Goal: Task Accomplishment & Management: Manage account settings

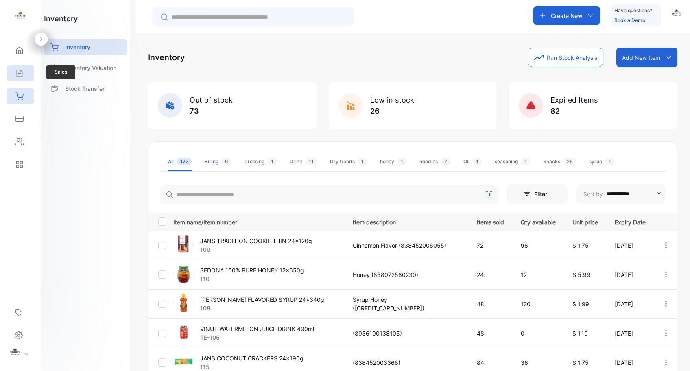
click at [21, 77] on div "Sales" at bounding box center [21, 73] width 28 height 16
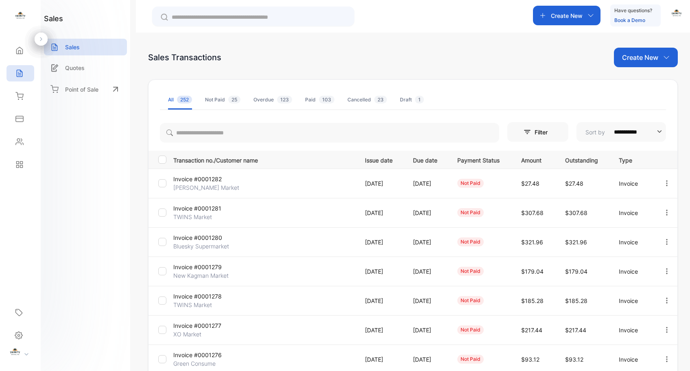
click at [663, 184] on icon "button" at bounding box center [666, 182] width 7 height 7
click at [649, 226] on span "Record payment" at bounding box center [643, 230] width 51 height 10
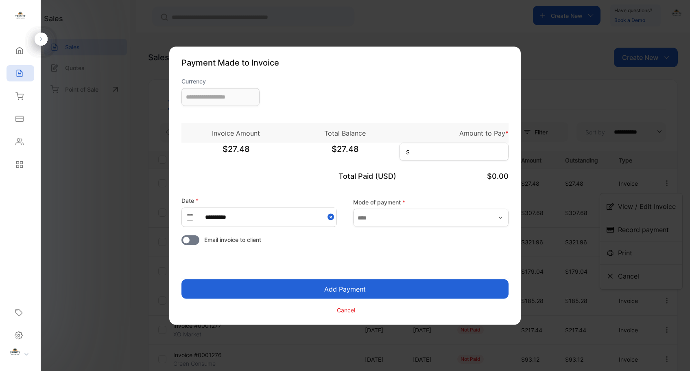
type input "**********"
click at [442, 154] on input at bounding box center [454, 151] width 109 height 18
type input "*****"
click at [401, 220] on input "text" at bounding box center [430, 218] width 155 height 18
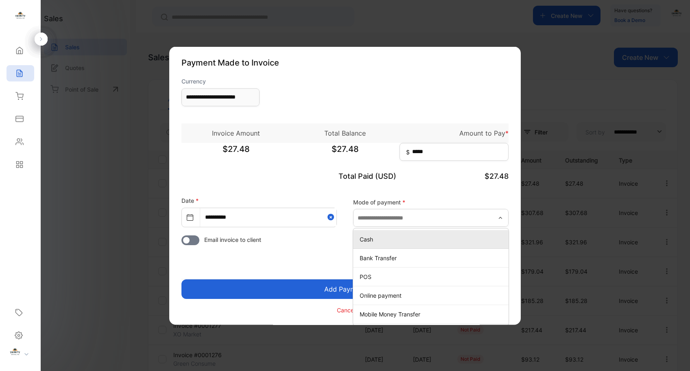
click at [395, 242] on p "Cash" at bounding box center [433, 239] width 146 height 9
type input "****"
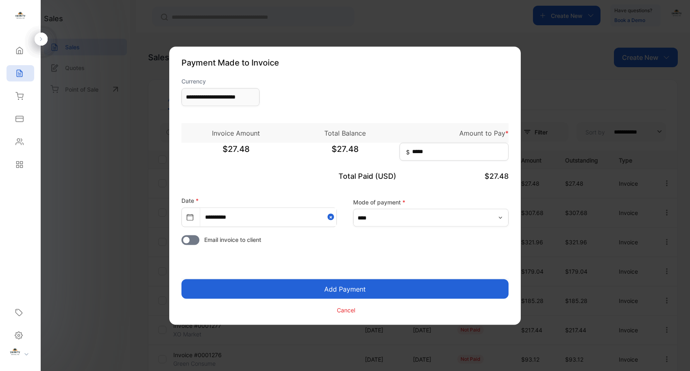
click at [388, 290] on button "Add Payment" at bounding box center [345, 289] width 327 height 20
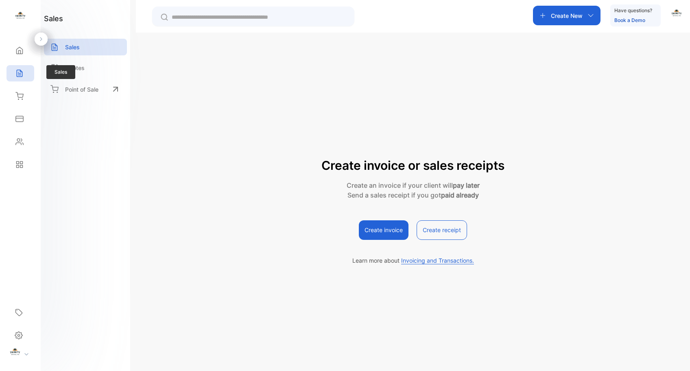
click at [20, 70] on icon at bounding box center [19, 73] width 5 height 7
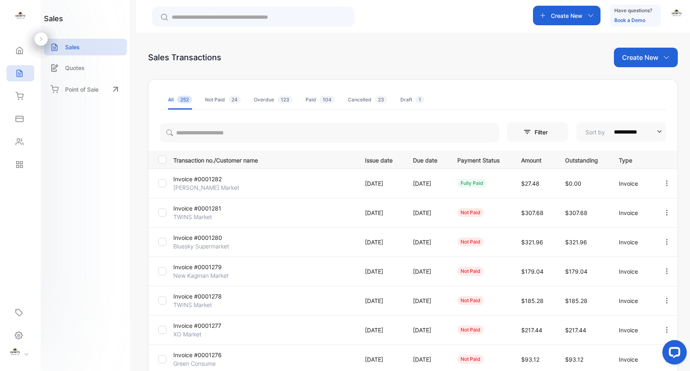
scroll to position [128, 0]
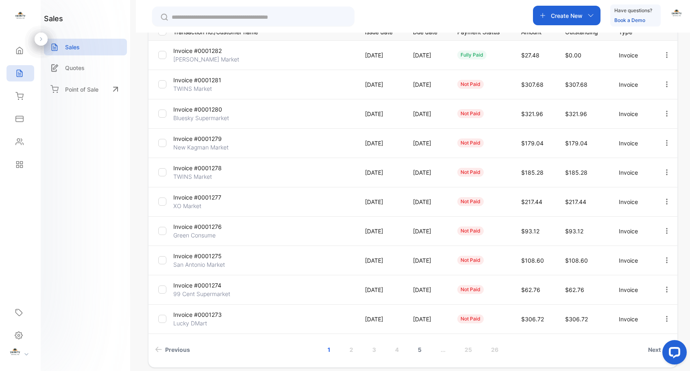
click at [420, 348] on link "5" at bounding box center [419, 349] width 23 height 15
click at [663, 287] on icon "button" at bounding box center [666, 289] width 7 height 7
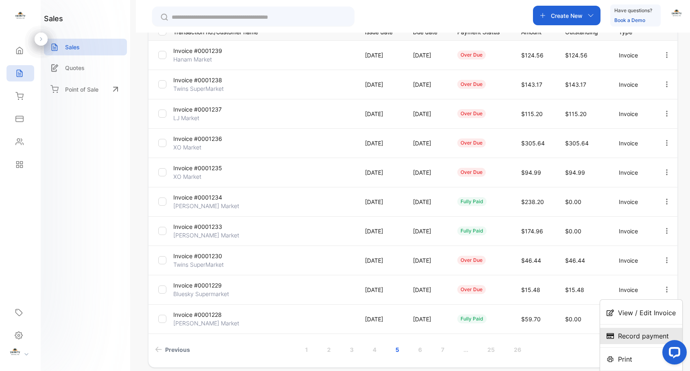
click at [642, 337] on span "Record payment" at bounding box center [643, 336] width 51 height 10
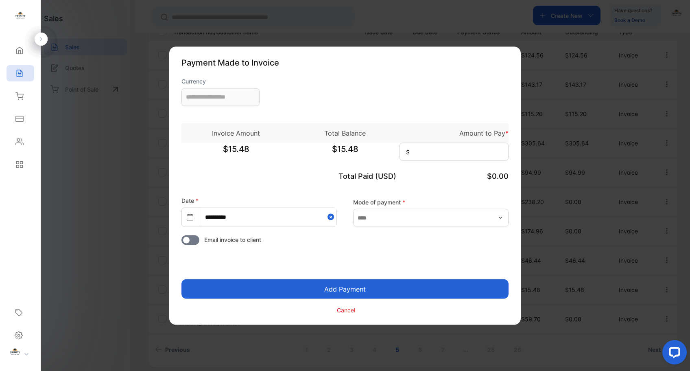
type input "**********"
click at [439, 155] on input at bounding box center [454, 151] width 109 height 18
type input "*****"
click at [412, 216] on input "text" at bounding box center [430, 218] width 155 height 18
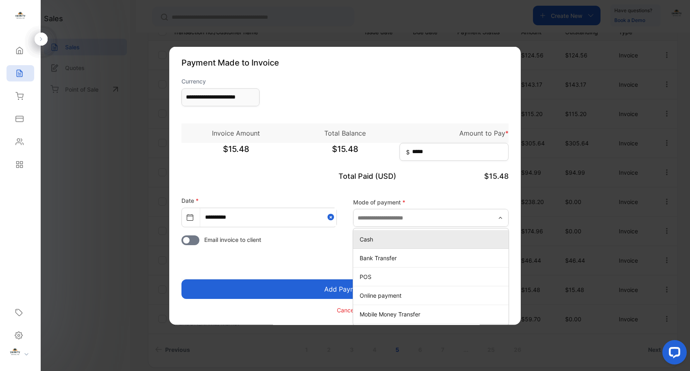
click at [380, 236] on p "Cash" at bounding box center [433, 239] width 146 height 9
type input "****"
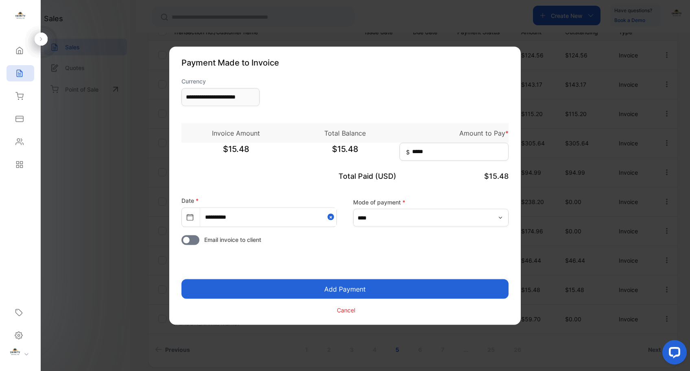
click at [336, 287] on button "Add Payment" at bounding box center [345, 289] width 327 height 20
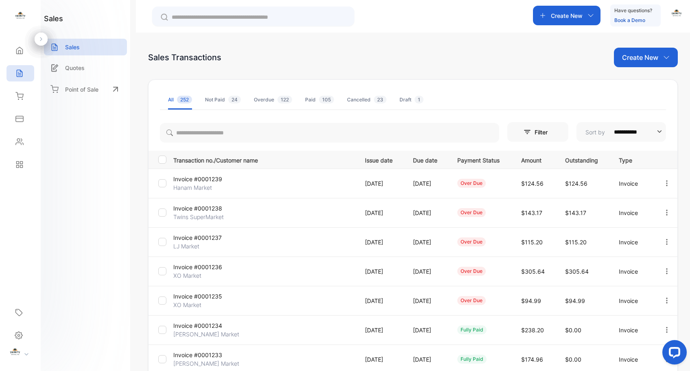
scroll to position [148, 0]
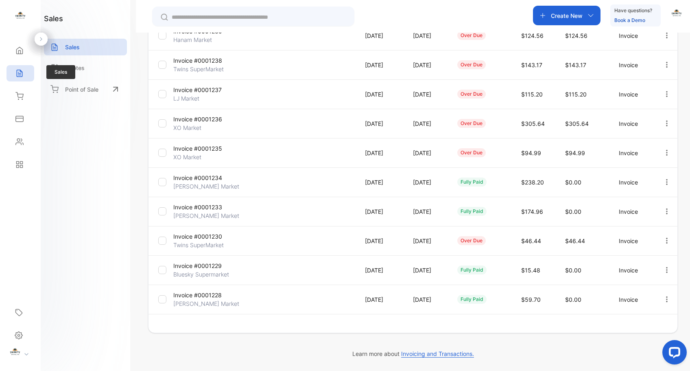
click at [20, 69] on icon at bounding box center [19, 73] width 8 height 8
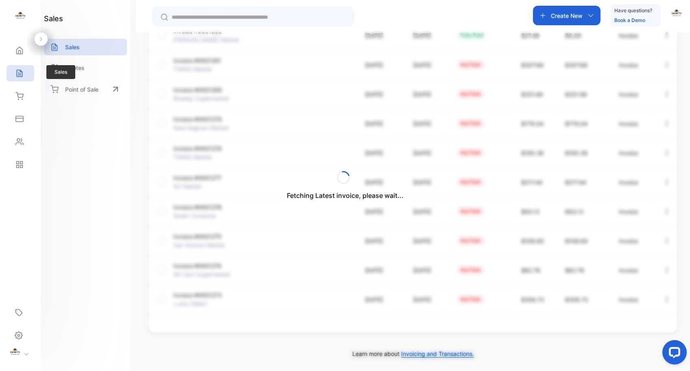
click at [21, 76] on icon at bounding box center [19, 73] width 8 height 8
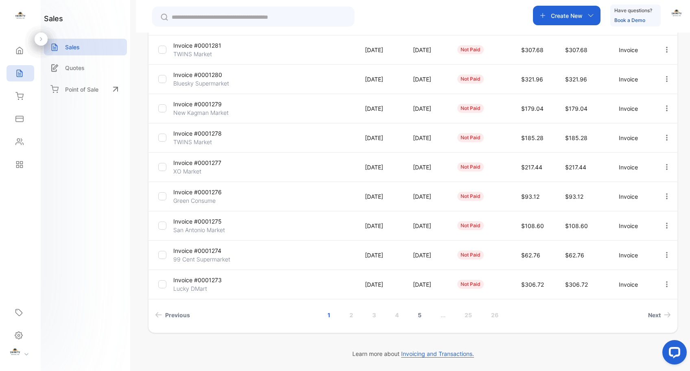
click at [418, 314] on link "5" at bounding box center [419, 314] width 23 height 15
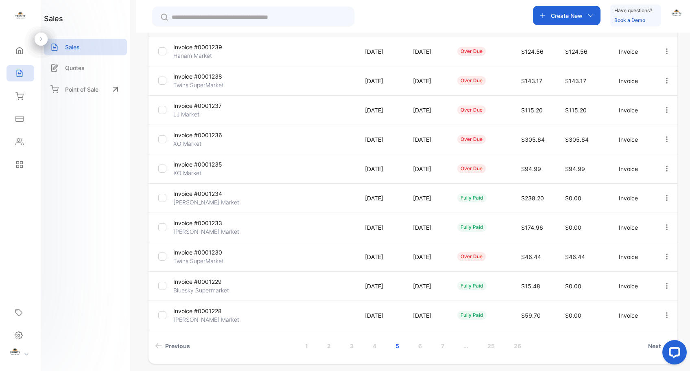
scroll to position [119, 0]
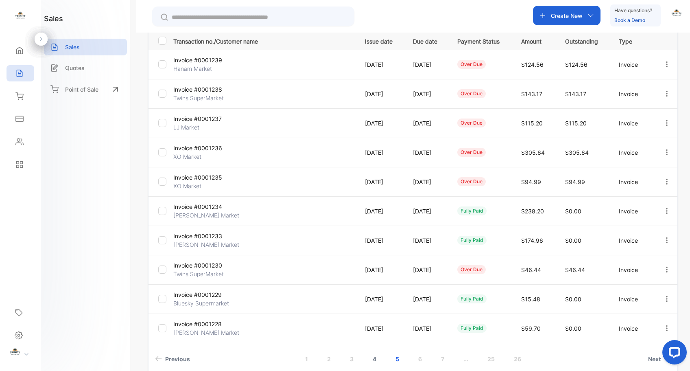
click at [373, 358] on link "4" at bounding box center [374, 358] width 23 height 15
click at [663, 295] on icon "button" at bounding box center [666, 298] width 7 height 7
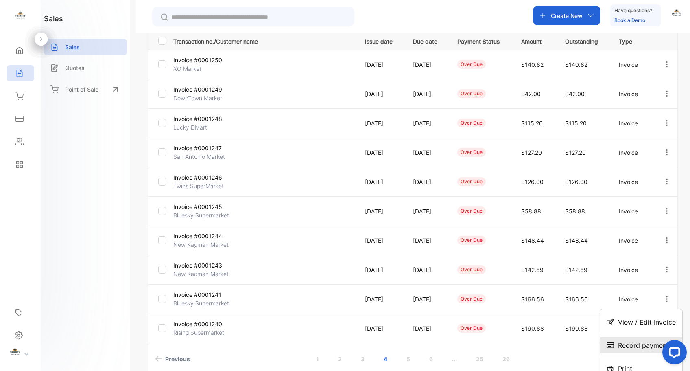
click at [629, 346] on span "Record payment" at bounding box center [643, 345] width 51 height 10
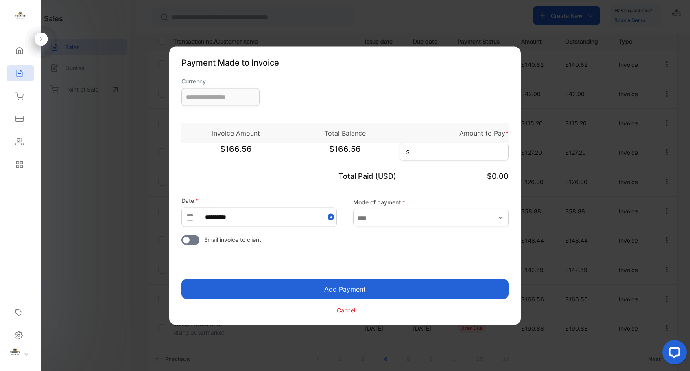
type input "**********"
click at [427, 150] on input at bounding box center [454, 151] width 109 height 18
type input "******"
click at [391, 220] on input "text" at bounding box center [430, 218] width 155 height 18
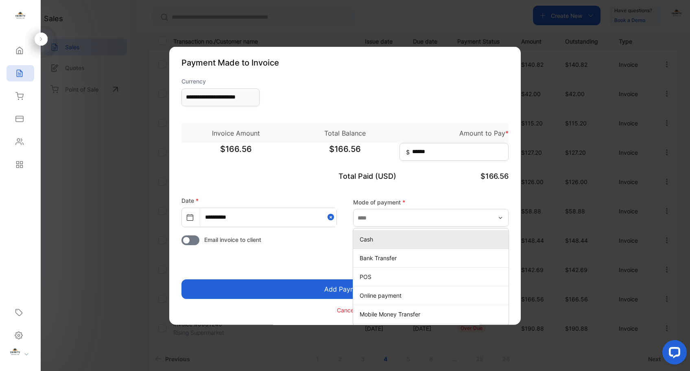
click at [391, 238] on p "Cash" at bounding box center [433, 239] width 146 height 9
type input "****"
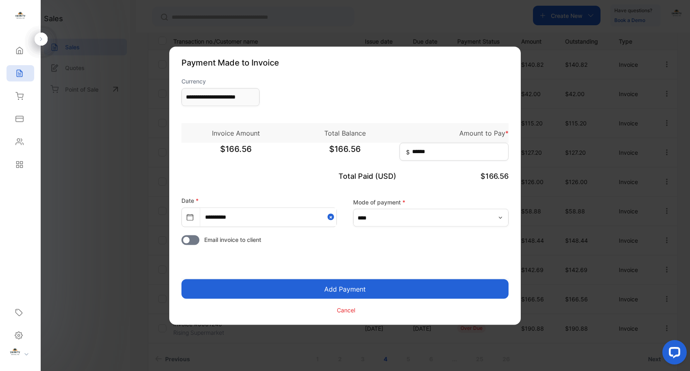
click at [369, 287] on button "Add Payment" at bounding box center [345, 289] width 327 height 20
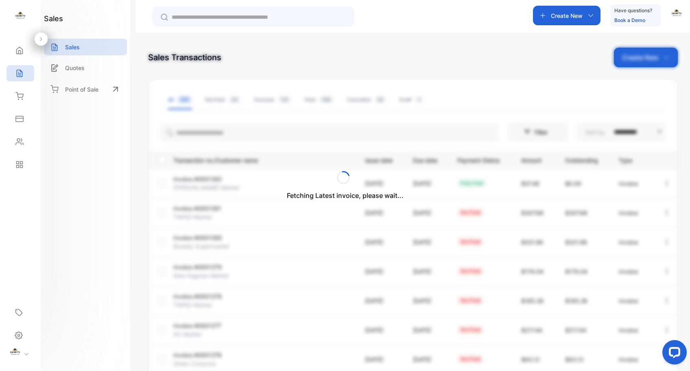
scroll to position [148, 0]
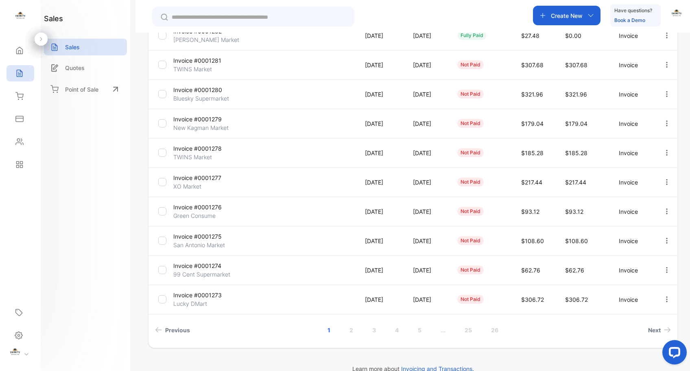
click at [418, 330] on link "5" at bounding box center [419, 329] width 23 height 15
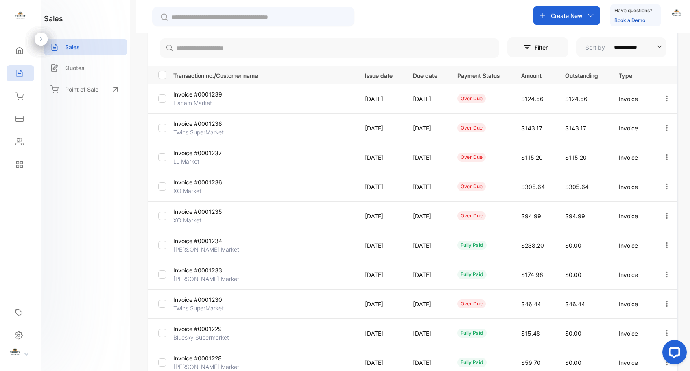
scroll to position [163, 0]
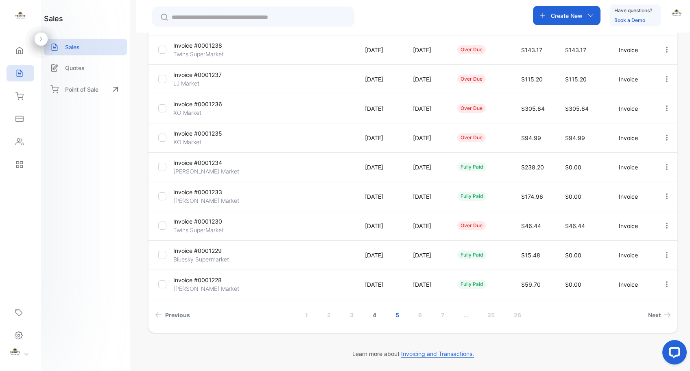
click at [374, 315] on link "4" at bounding box center [374, 314] width 23 height 15
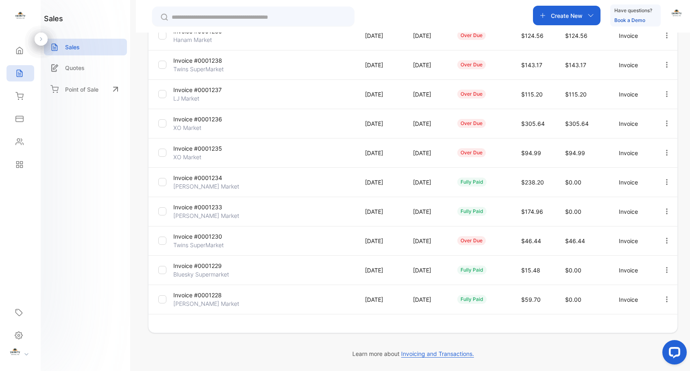
scroll to position [148, 0]
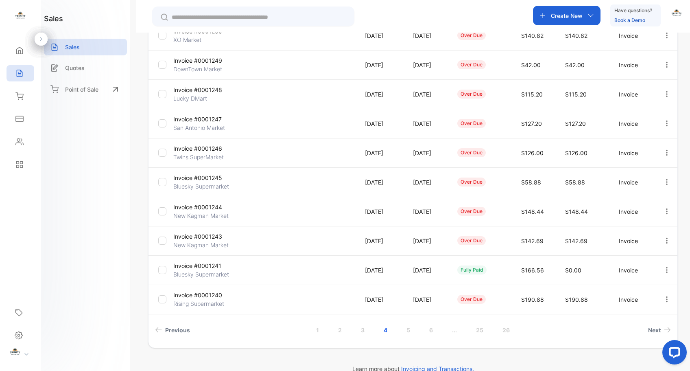
click at [665, 183] on icon "button" at bounding box center [666, 181] width 7 height 7
click at [639, 231] on span "Record payment" at bounding box center [643, 228] width 51 height 10
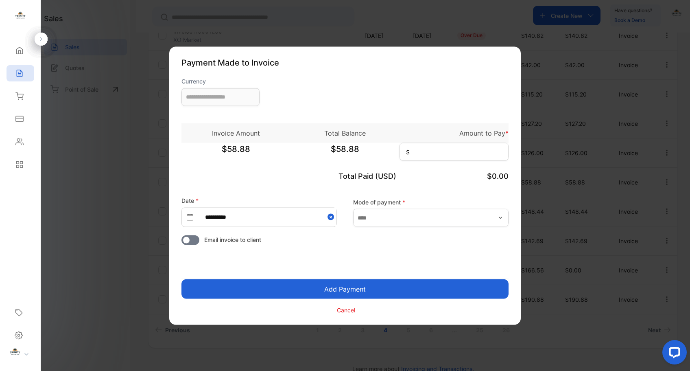
type input "**********"
click at [448, 153] on input at bounding box center [454, 151] width 109 height 18
type input "*****"
click at [409, 220] on input "text" at bounding box center [430, 218] width 155 height 18
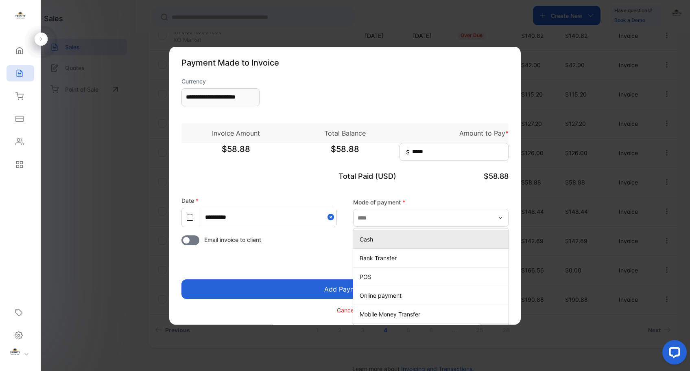
click at [402, 239] on p "Cash" at bounding box center [433, 239] width 146 height 9
type input "****"
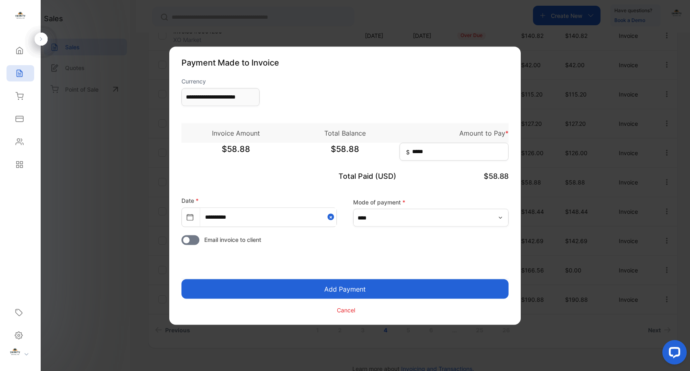
click at [358, 291] on button "Add Payment" at bounding box center [345, 289] width 327 height 20
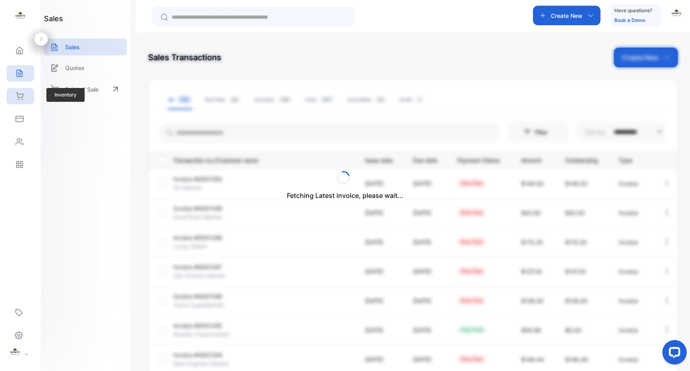
click at [13, 97] on div "Inventory" at bounding box center [21, 96] width 28 height 16
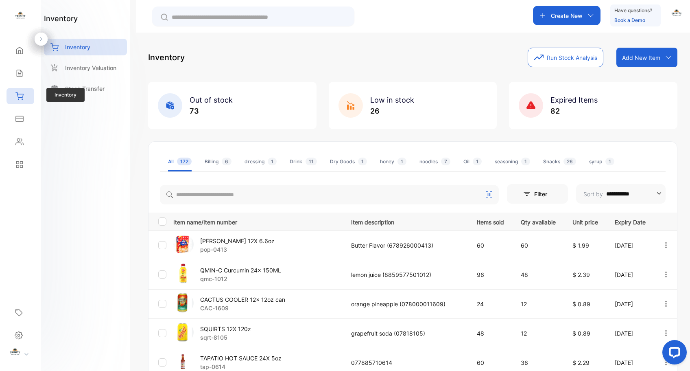
click at [20, 98] on icon at bounding box center [19, 96] width 8 height 8
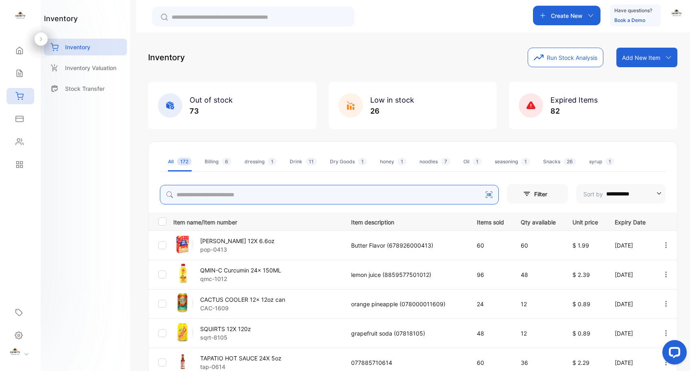
click at [315, 192] on input "search" at bounding box center [329, 195] width 339 height 20
type input "*********"
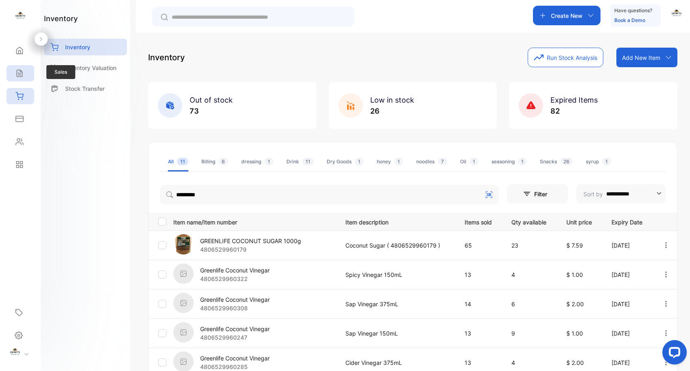
click at [19, 72] on icon at bounding box center [19, 73] width 8 height 8
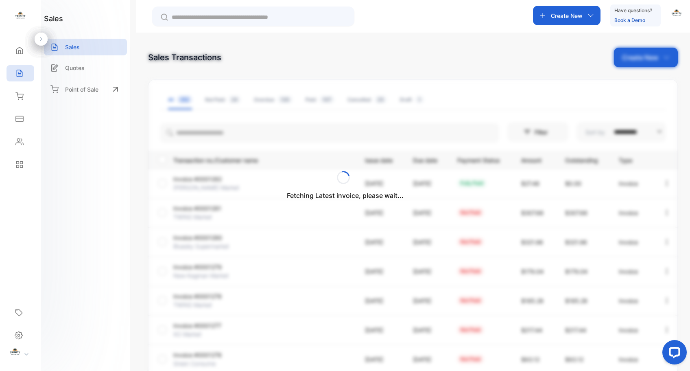
scroll to position [148, 0]
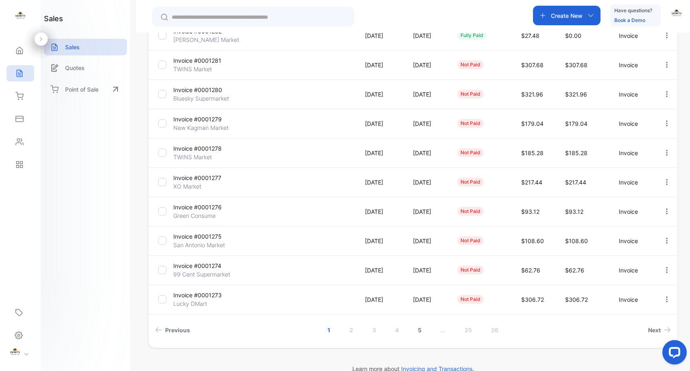
click at [419, 329] on link "5" at bounding box center [419, 329] width 23 height 15
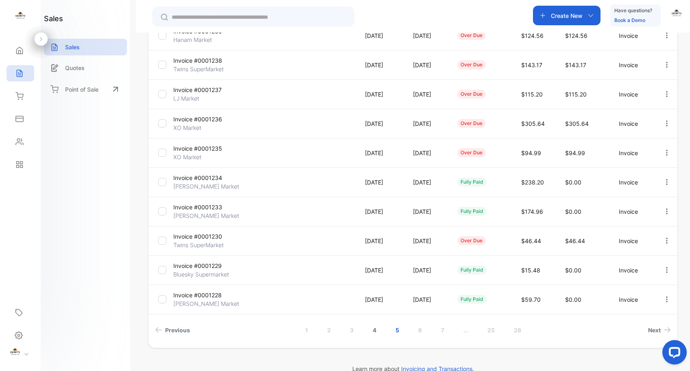
click at [373, 328] on link "4" at bounding box center [374, 329] width 23 height 15
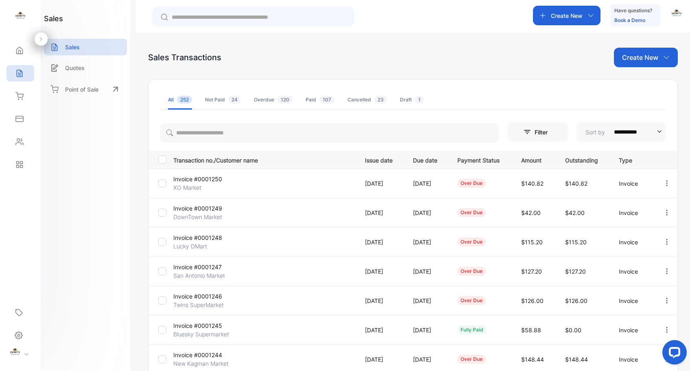
scroll to position [163, 0]
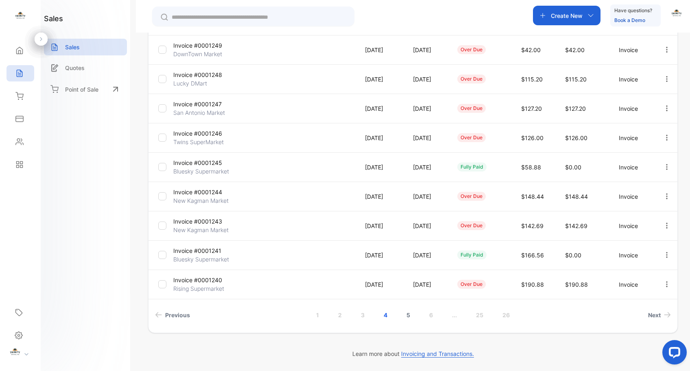
click at [409, 314] on link "5" at bounding box center [408, 314] width 23 height 15
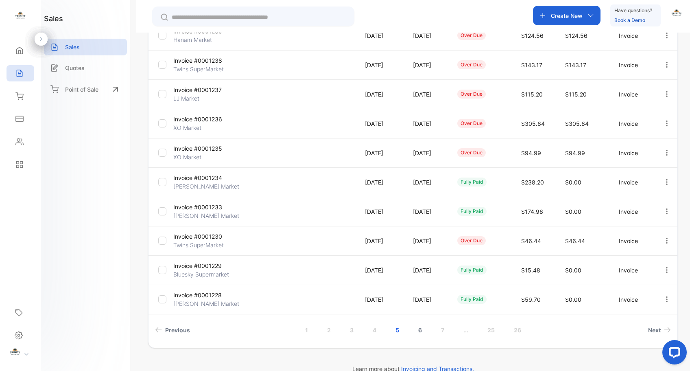
click at [418, 329] on link "6" at bounding box center [420, 329] width 23 height 15
click at [454, 330] on link "8" at bounding box center [453, 329] width 23 height 15
click at [451, 331] on link "10" at bounding box center [454, 329] width 26 height 15
click at [430, 331] on link "11" at bounding box center [432, 329] width 25 height 15
click at [432, 331] on link "12" at bounding box center [433, 329] width 26 height 15
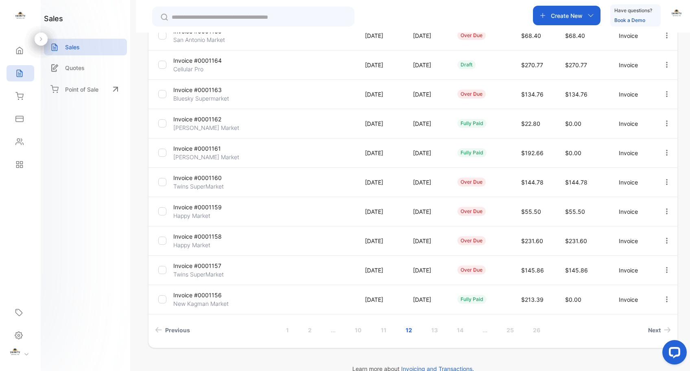
scroll to position [97, 0]
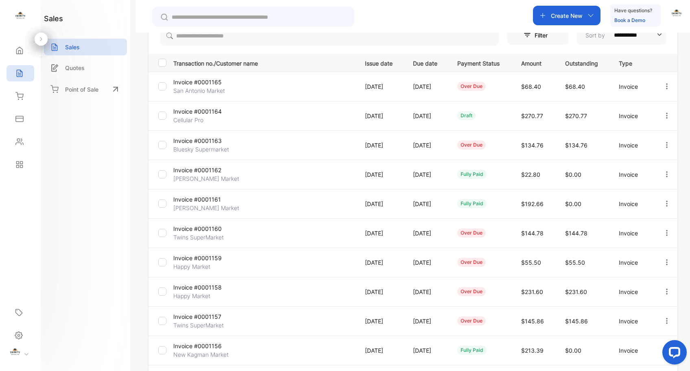
click at [665, 141] on icon "button" at bounding box center [666, 144] width 7 height 7
click at [635, 191] on span "Record payment" at bounding box center [643, 191] width 51 height 10
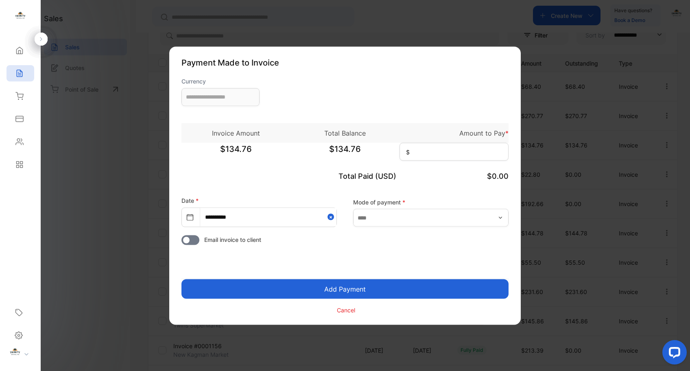
type input "**********"
click at [445, 151] on input at bounding box center [454, 151] width 109 height 18
type input "******"
click at [422, 213] on input "text" at bounding box center [430, 218] width 155 height 18
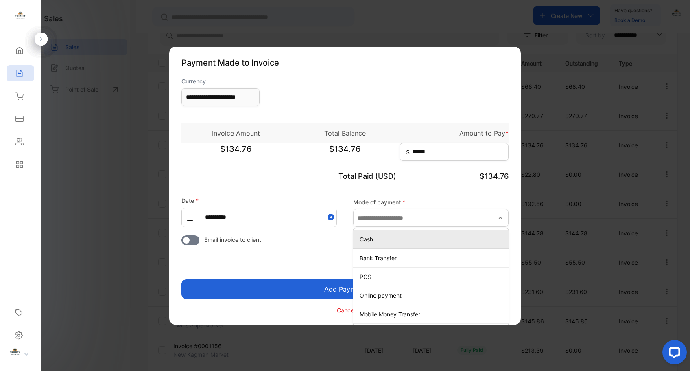
click at [398, 241] on p "Cash" at bounding box center [433, 239] width 146 height 9
type input "****"
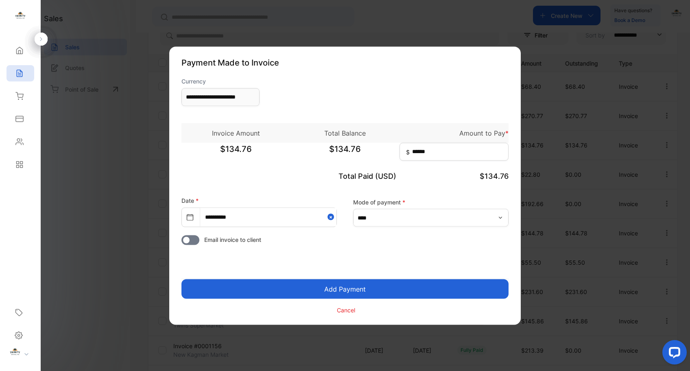
click at [363, 289] on button "Add Payment" at bounding box center [345, 289] width 327 height 20
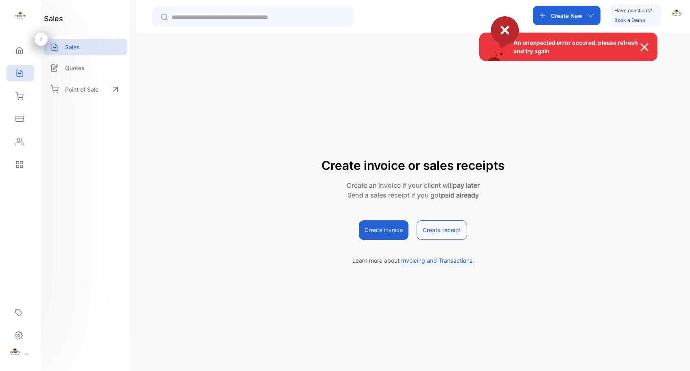
click at [20, 74] on div "An unexpected error occured, please refresh and try again" at bounding box center [345, 185] width 690 height 371
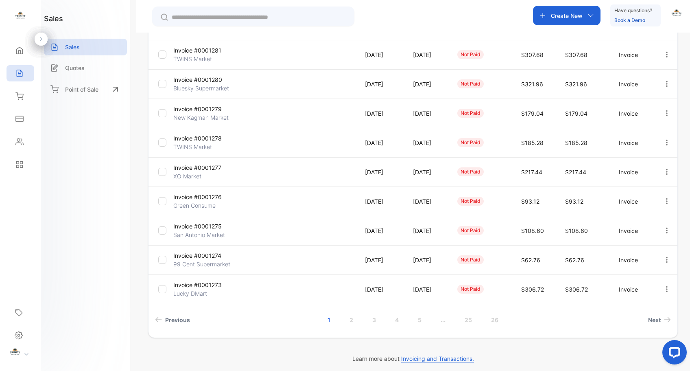
scroll to position [163, 0]
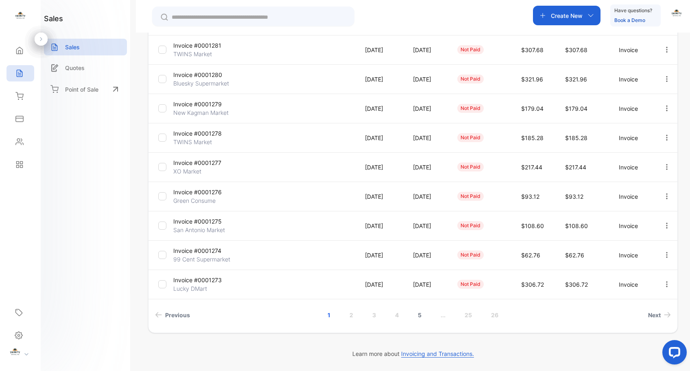
click at [421, 317] on link "5" at bounding box center [419, 314] width 23 height 15
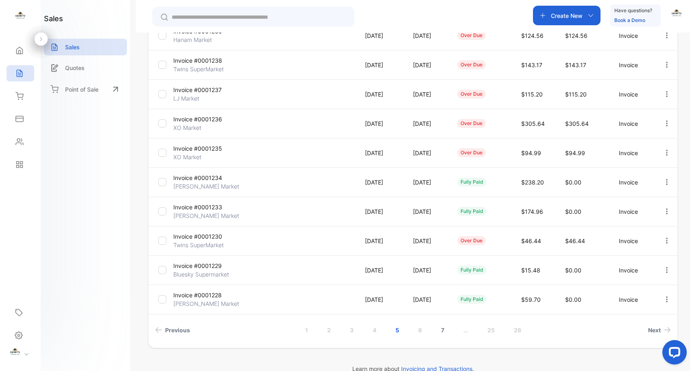
click at [441, 332] on link "7" at bounding box center [442, 329] width 23 height 15
click at [453, 330] on link "9" at bounding box center [454, 329] width 23 height 15
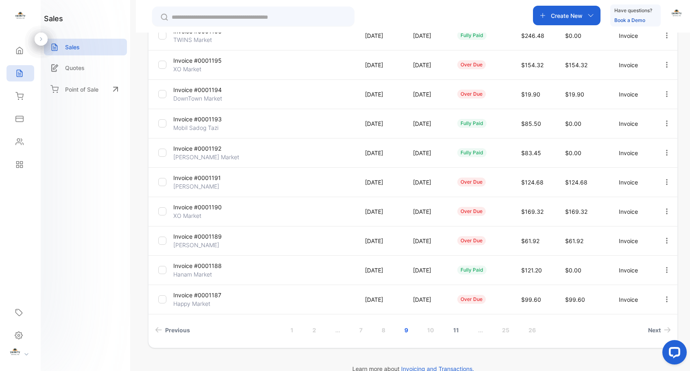
click at [457, 330] on link "11" at bounding box center [456, 329] width 25 height 15
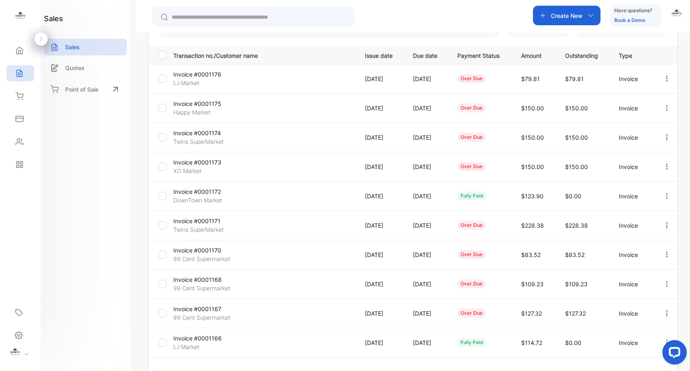
scroll to position [163, 0]
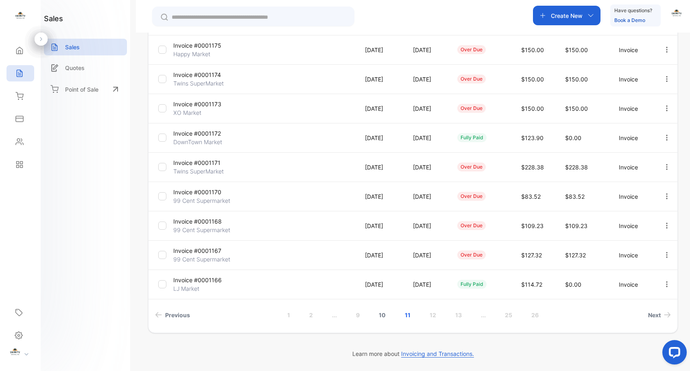
click at [378, 315] on link "10" at bounding box center [382, 314] width 26 height 15
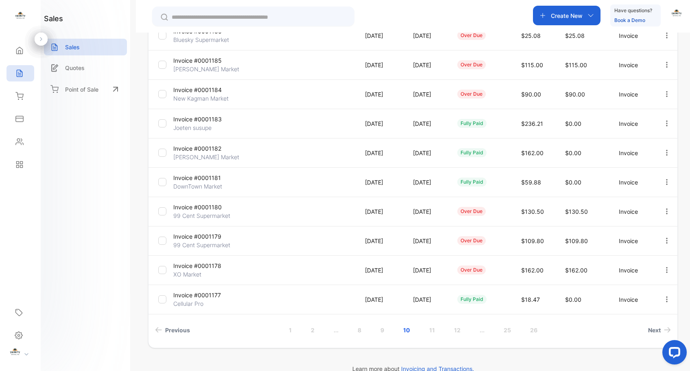
scroll to position [90, 0]
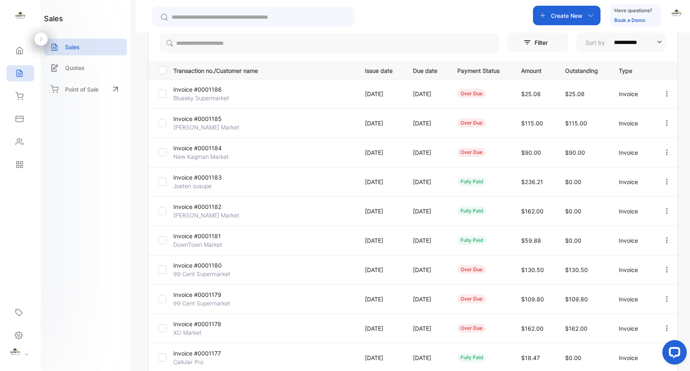
click at [663, 93] on icon "button" at bounding box center [666, 93] width 7 height 7
click at [641, 138] on span "Record payment" at bounding box center [643, 140] width 51 height 10
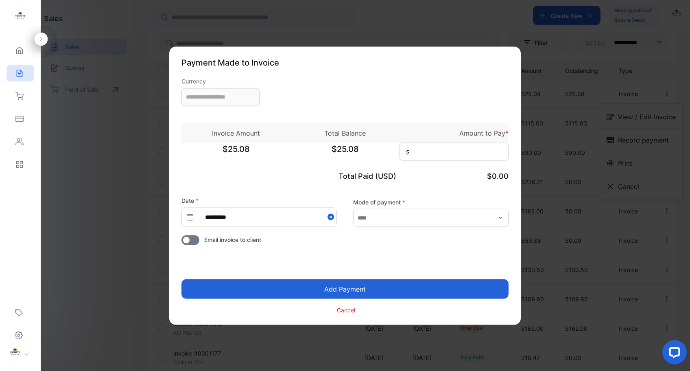
type input "**********"
click at [462, 153] on input at bounding box center [454, 151] width 109 height 18
type input "*****"
click at [392, 215] on input "text" at bounding box center [430, 218] width 155 height 18
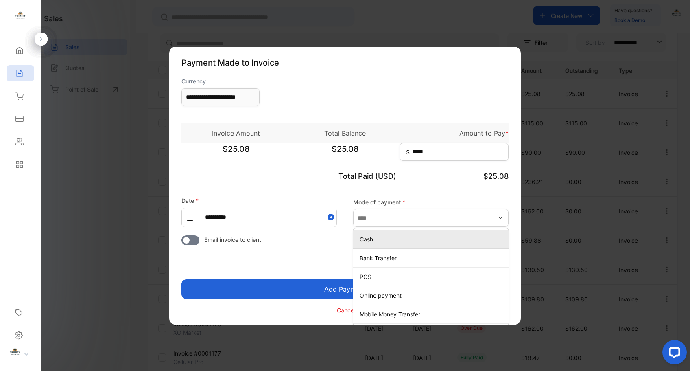
click at [382, 240] on p "Cash" at bounding box center [433, 239] width 146 height 9
type input "****"
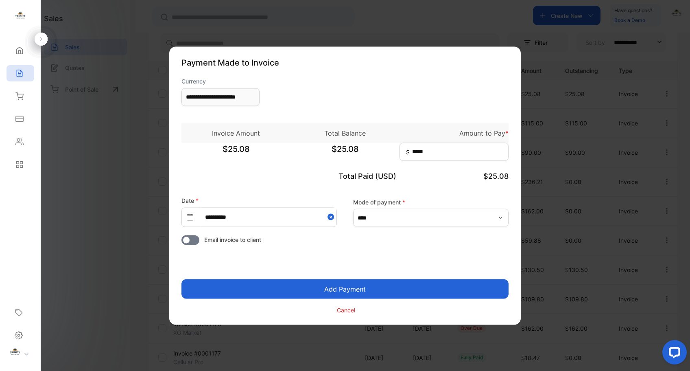
click at [361, 282] on button "Add Payment" at bounding box center [345, 289] width 327 height 20
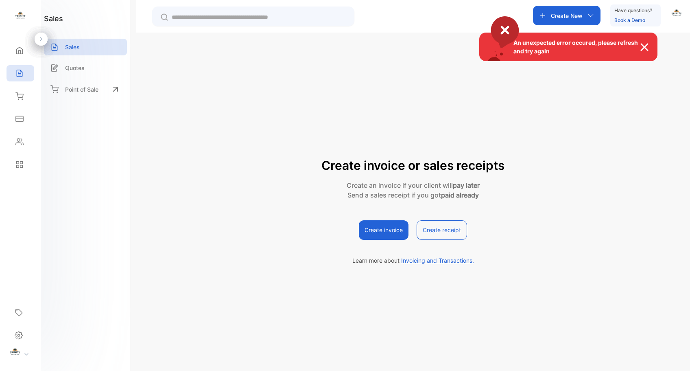
click at [26, 79] on div "An unexpected error occured, please refresh and try again" at bounding box center [345, 185] width 690 height 371
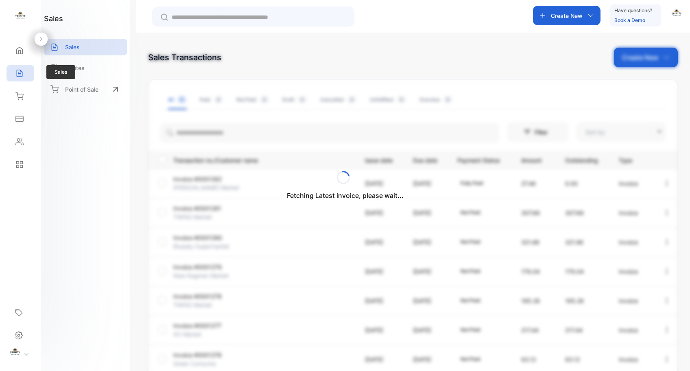
type input "**********"
click at [18, 78] on div "Sales" at bounding box center [21, 73] width 28 height 16
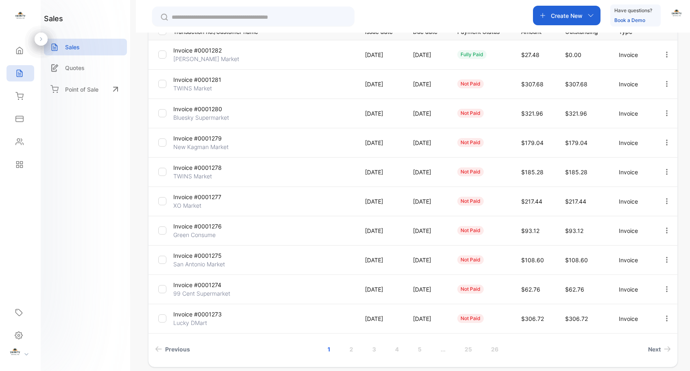
scroll to position [163, 0]
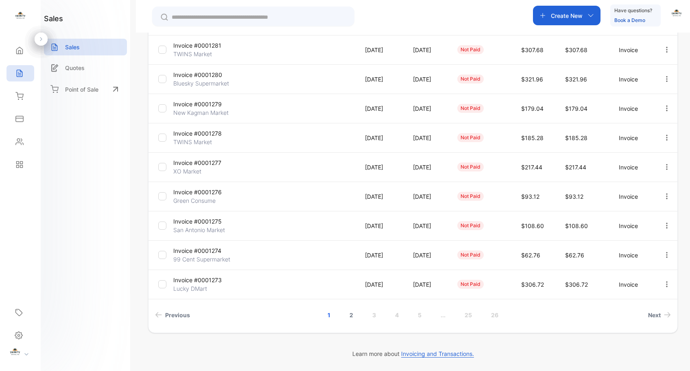
click at [350, 315] on link "2" at bounding box center [351, 314] width 23 height 15
click at [361, 313] on link "3" at bounding box center [362, 314] width 23 height 15
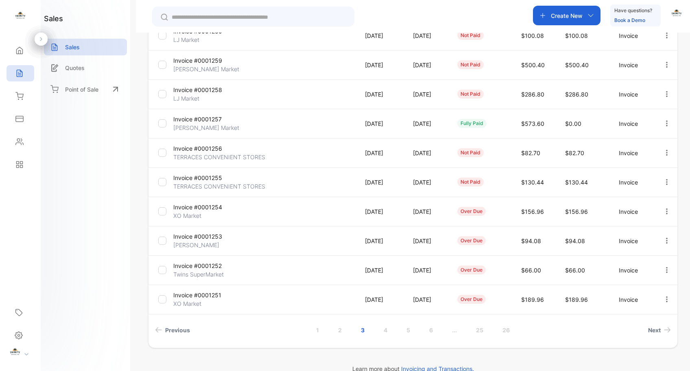
scroll to position [0, 0]
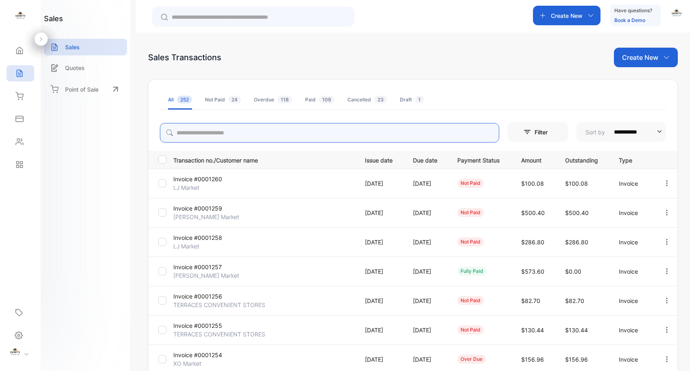
click at [311, 136] on input "search" at bounding box center [329, 133] width 339 height 20
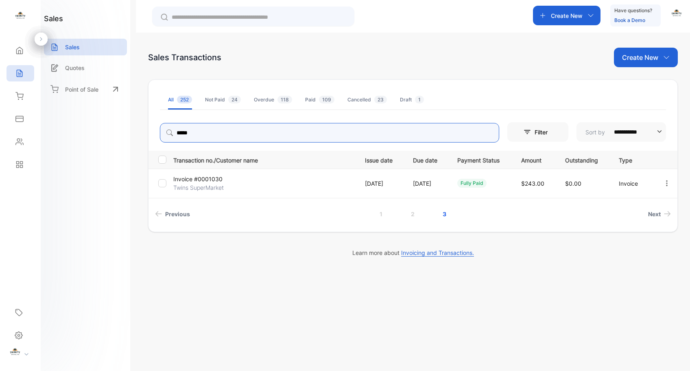
type input "*****"
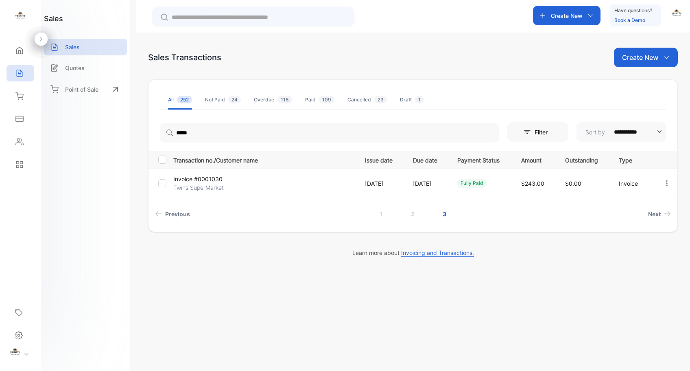
click at [212, 179] on p "Invoice #0001030" at bounding box center [203, 179] width 61 height 9
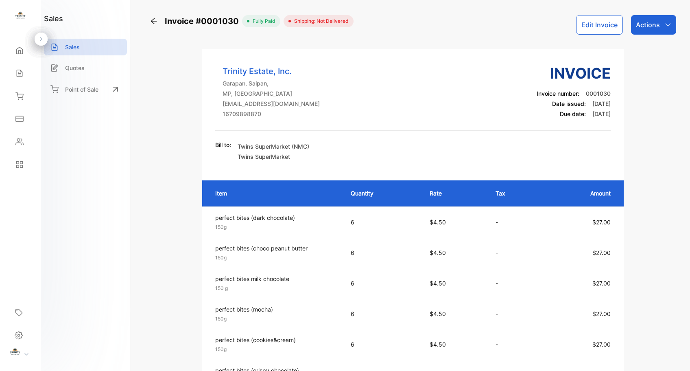
click at [157, 20] on icon at bounding box center [154, 21] width 8 height 8
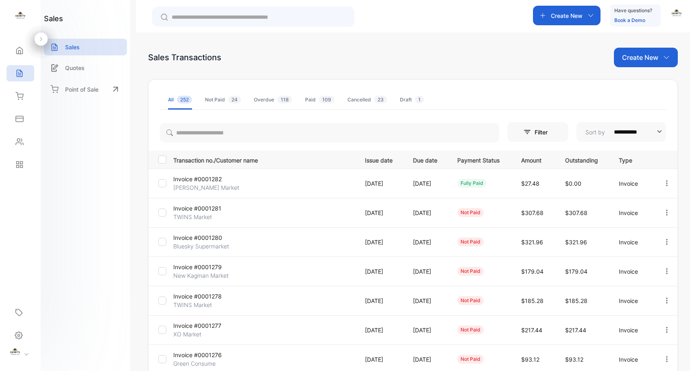
click at [210, 296] on p "Invoice #0001278" at bounding box center [203, 296] width 61 height 9
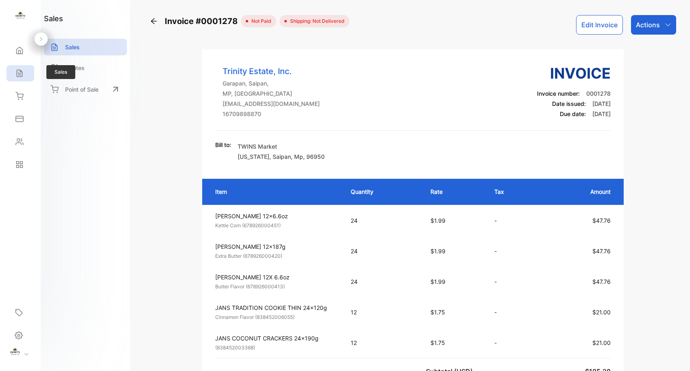
click at [22, 79] on div "Sales" at bounding box center [21, 73] width 28 height 16
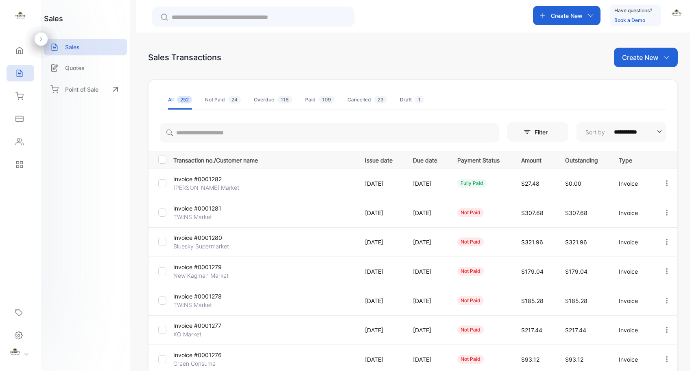
scroll to position [163, 0]
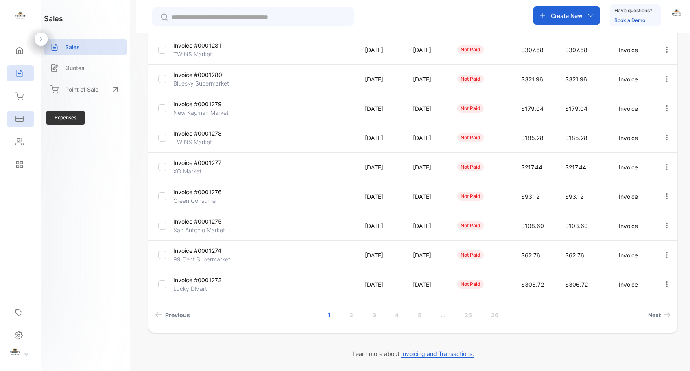
click at [13, 119] on div "Expenses" at bounding box center [18, 119] width 11 height 8
